Goal: Task Accomplishment & Management: Manage account settings

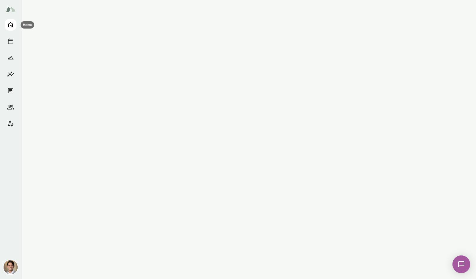
click at [6, 23] on button "Home" at bounding box center [11, 25] width 12 height 12
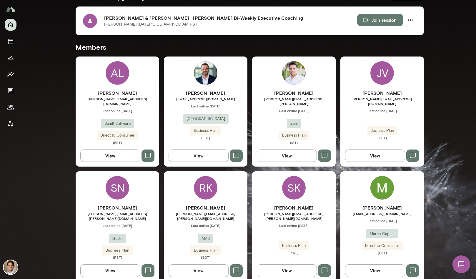
scroll to position [122, 0]
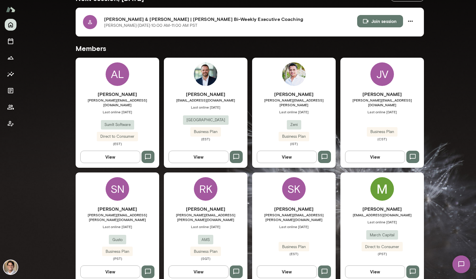
click at [171, 93] on h6 "[PERSON_NAME]" at bounding box center [206, 94] width 84 height 7
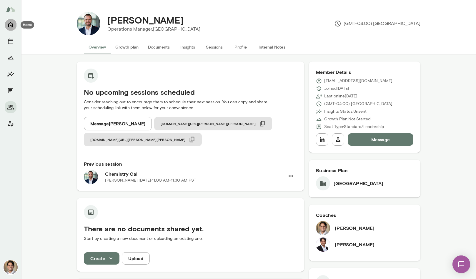
click at [13, 27] on icon "Home" at bounding box center [10, 24] width 5 height 5
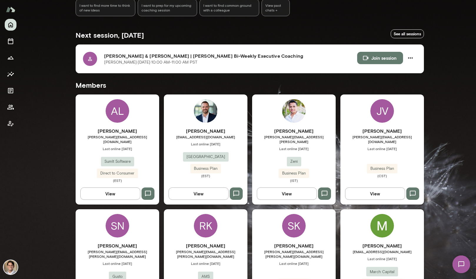
scroll to position [123, 0]
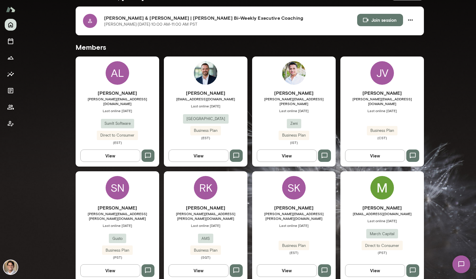
click at [109, 197] on div "[PERSON_NAME] Nagpal [EMAIL_ADDRESS][PERSON_NAME][DOMAIN_NAME] Last online [DAT…" at bounding box center [118, 226] width 84 height 110
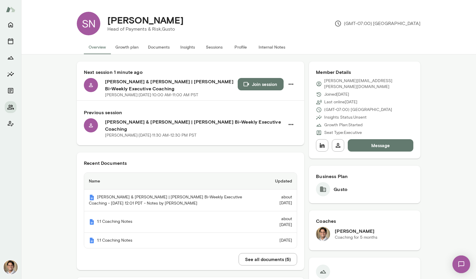
click at [128, 49] on button "Growth plan" at bounding box center [127, 47] width 33 height 14
